Goal: Task Accomplishment & Management: Complete application form

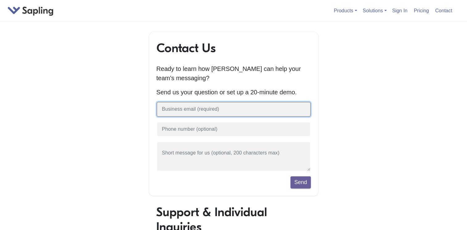
click at [184, 110] on input "text" at bounding box center [234, 109] width 154 height 15
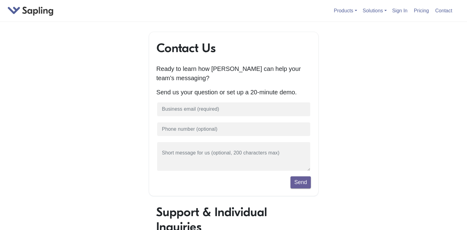
click at [133, 109] on div "Contact Us Ready to learn how Sapling can help your team's messaging? Send us y…" at bounding box center [234, 218] width 352 height 373
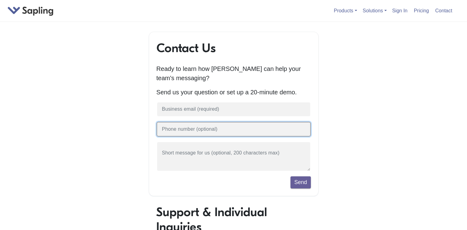
click at [178, 130] on input "text" at bounding box center [234, 129] width 154 height 15
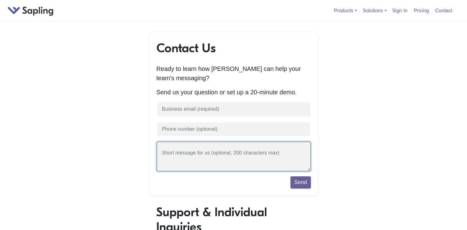
click at [197, 159] on textarea at bounding box center [234, 157] width 154 height 30
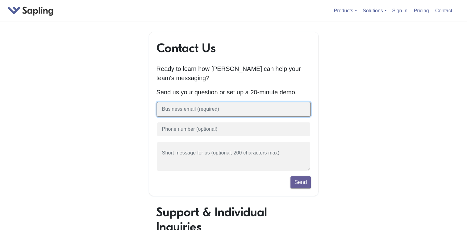
click at [192, 110] on input "text" at bounding box center [234, 109] width 154 height 15
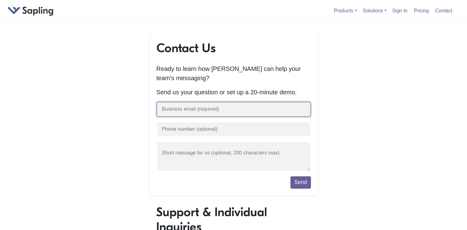
click at [192, 110] on input "text" at bounding box center [234, 109] width 154 height 15
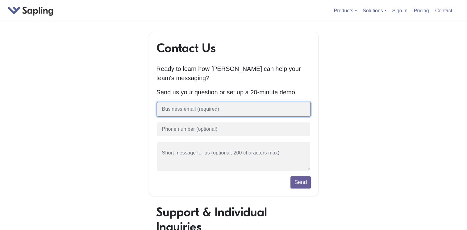
click at [192, 110] on input "text" at bounding box center [234, 109] width 154 height 15
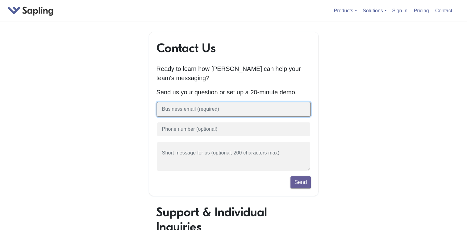
click at [192, 110] on input "text" at bounding box center [234, 109] width 154 height 15
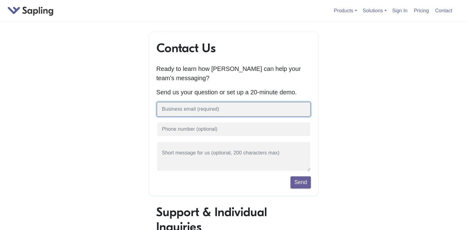
click at [192, 110] on input "text" at bounding box center [234, 109] width 154 height 15
type input "alqudahamer99@yahoo.com"
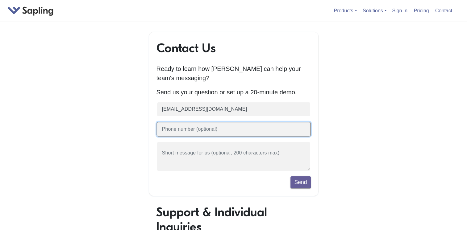
click at [220, 132] on input "text" at bounding box center [234, 129] width 154 height 15
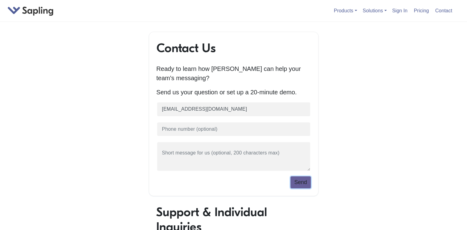
click at [302, 184] on button "Send" at bounding box center [301, 183] width 20 height 12
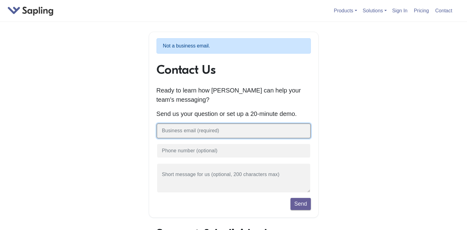
click at [190, 133] on input "text" at bounding box center [234, 131] width 154 height 15
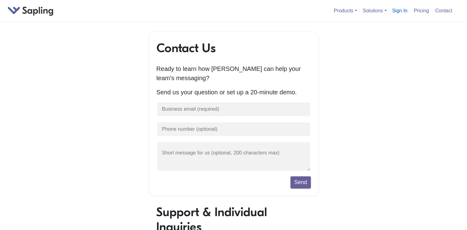
click at [401, 9] on link "Sign In" at bounding box center [400, 11] width 20 height 10
click at [192, 109] on input "text" at bounding box center [234, 109] width 154 height 15
drag, startPoint x: 78, startPoint y: 116, endPoint x: 68, endPoint y: 108, distance: 13.5
click at [76, 112] on div "Contact Us Ready to learn how Sapling can help your team's messaging? Send us y…" at bounding box center [234, 218] width 352 height 373
